Goal: Task Accomplishment & Management: Manage account settings

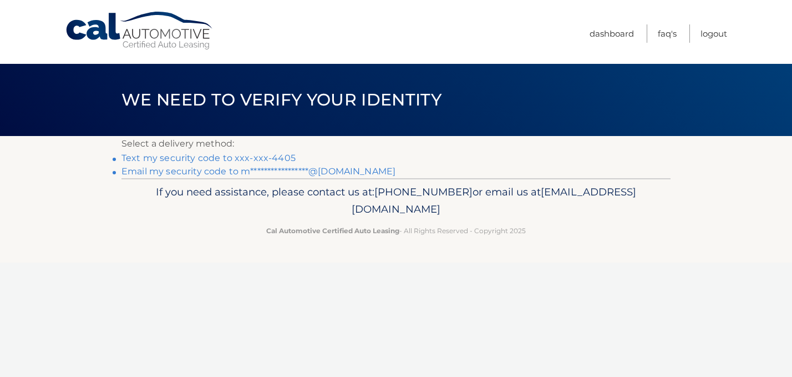
click at [241, 153] on link "Text my security code to xxx-xxx-4405" at bounding box center [208, 158] width 174 height 11
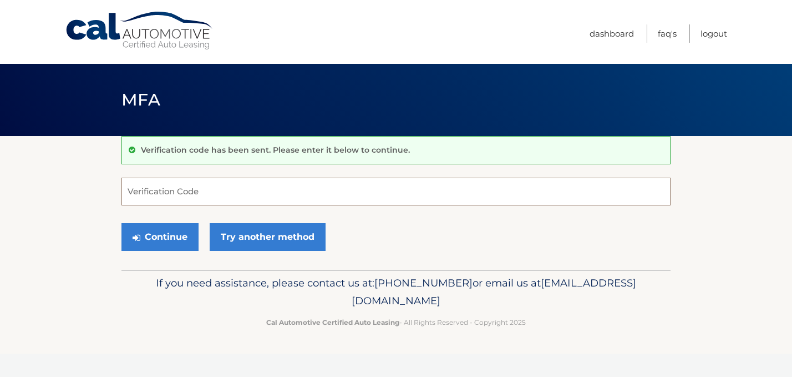
click at [195, 189] on input "Verification Code" at bounding box center [395, 192] width 549 height 28
type input "358817"
click at [151, 246] on button "Continue" at bounding box center [159, 237] width 77 height 28
